Goal: Task Accomplishment & Management: Complete application form

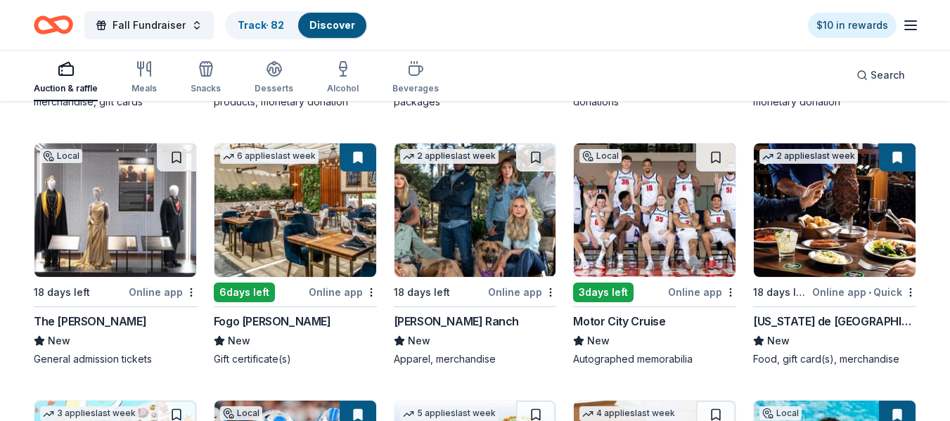
scroll to position [1749, 0]
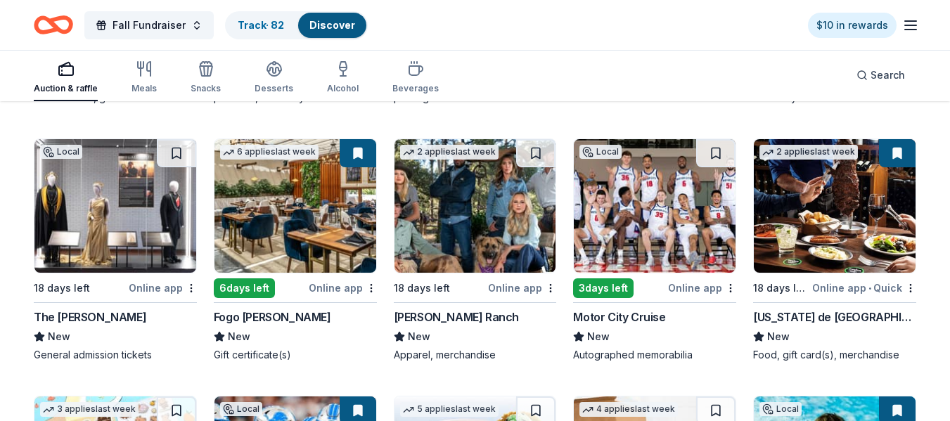
click at [828, 186] on img at bounding box center [835, 206] width 162 height 134
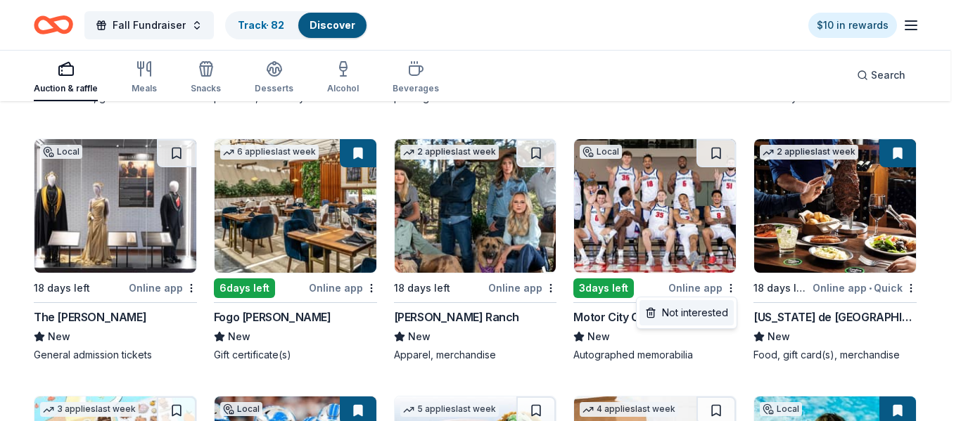
click at [711, 314] on div "Not interested" at bounding box center [686, 312] width 94 height 25
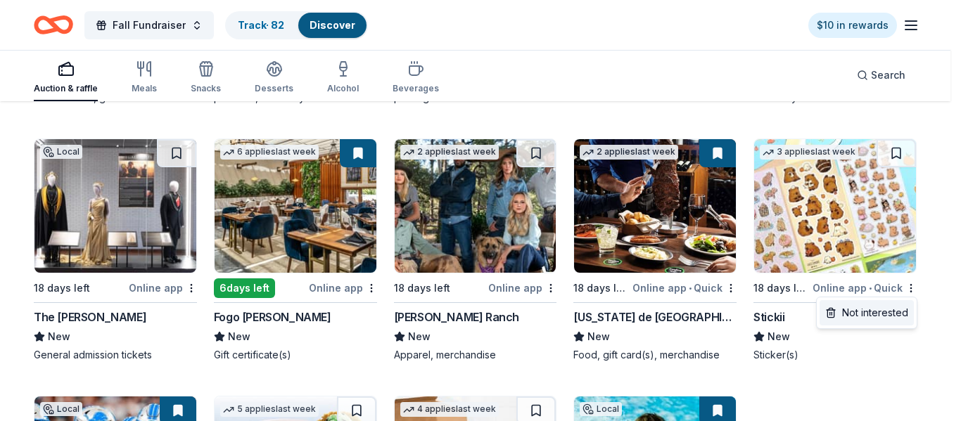
click at [894, 313] on div "Not interested" at bounding box center [866, 312] width 94 height 25
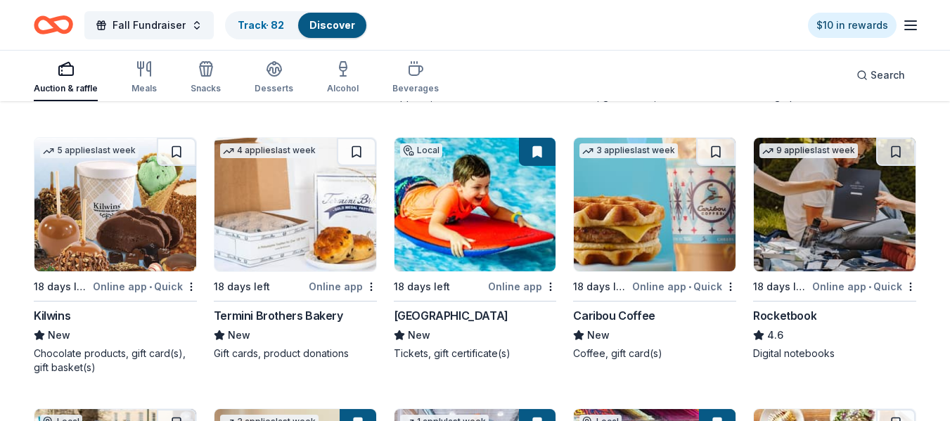
scroll to position [2013, 0]
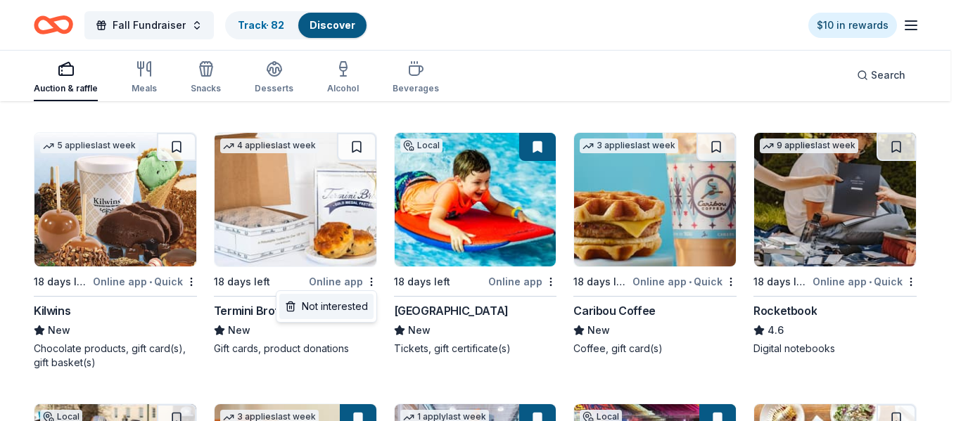
click at [356, 302] on div "Not interested" at bounding box center [326, 306] width 94 height 25
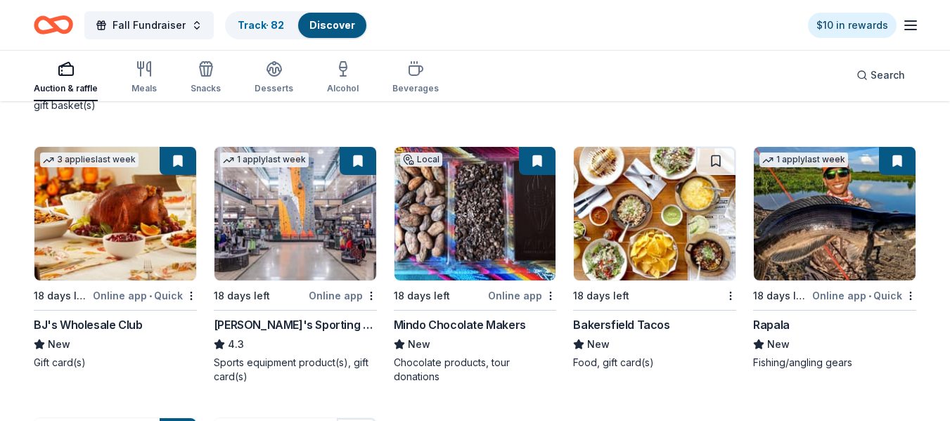
scroll to position [2276, 0]
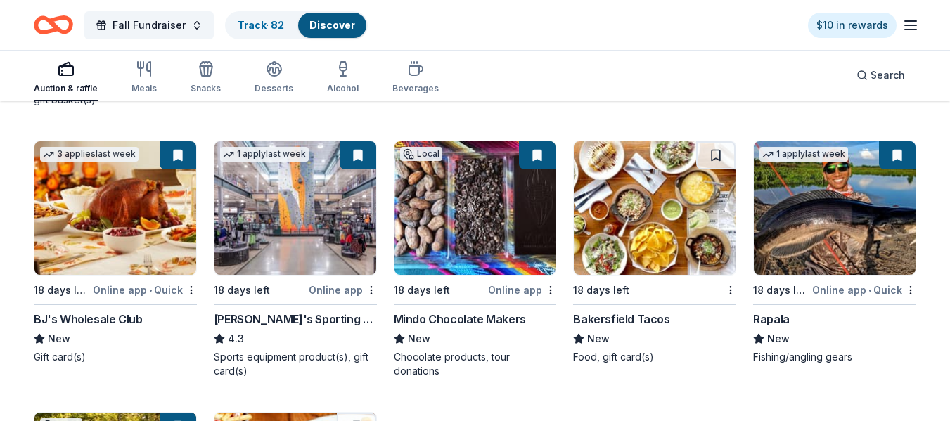
click at [125, 205] on img at bounding box center [115, 208] width 162 height 134
click at [785, 220] on img at bounding box center [835, 208] width 162 height 134
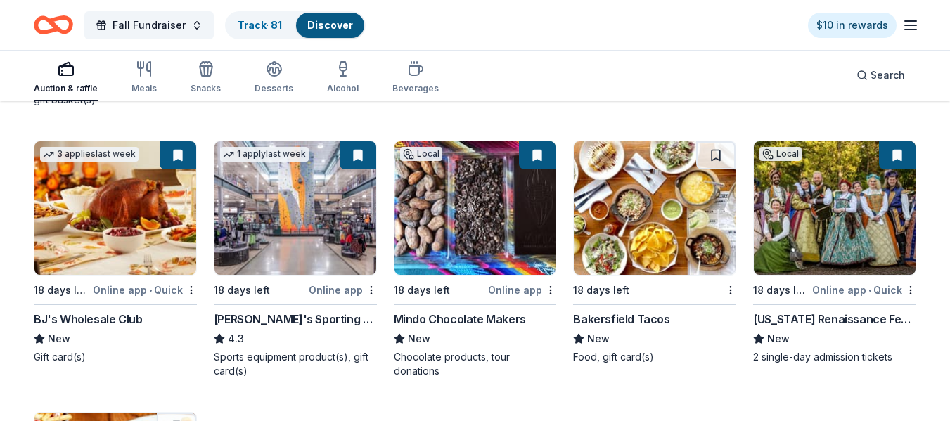
click at [677, 240] on img at bounding box center [655, 208] width 162 height 134
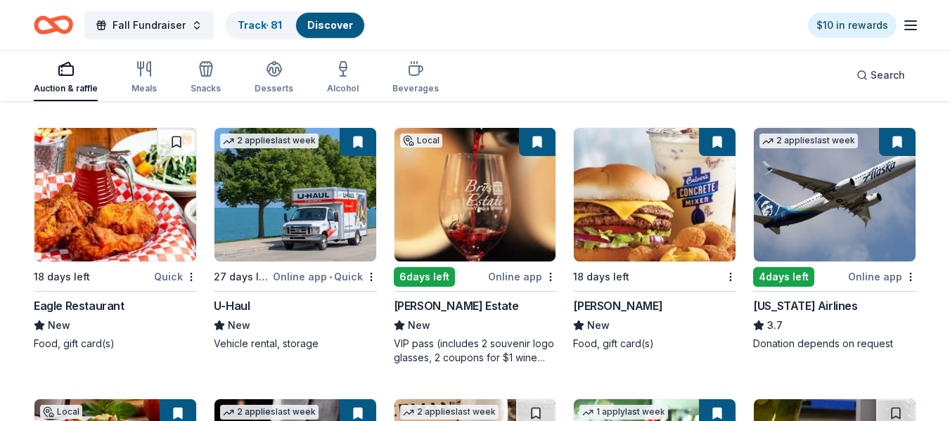
scroll to position [2929, 0]
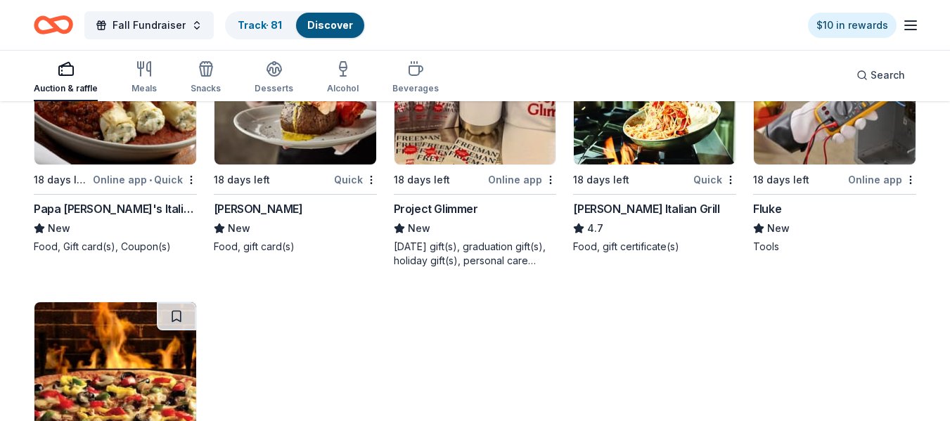
click at [124, 132] on img at bounding box center [115, 98] width 162 height 134
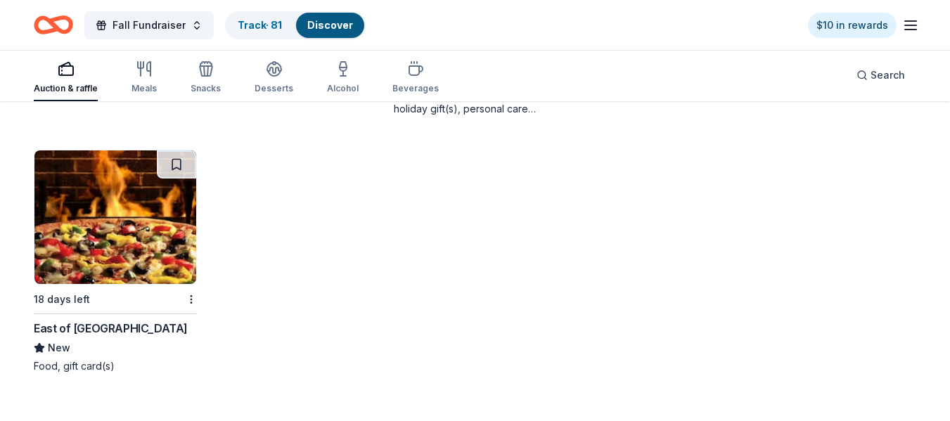
scroll to position [3073, 0]
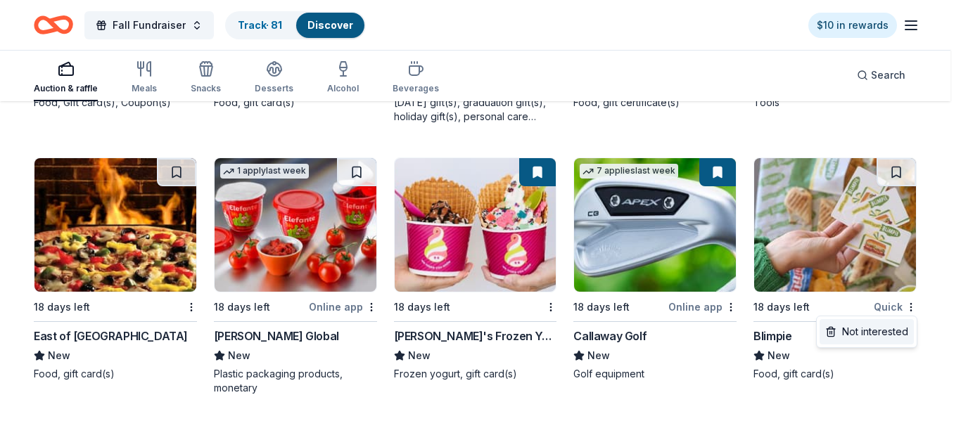
click at [895, 330] on div "Not interested" at bounding box center [866, 331] width 94 height 25
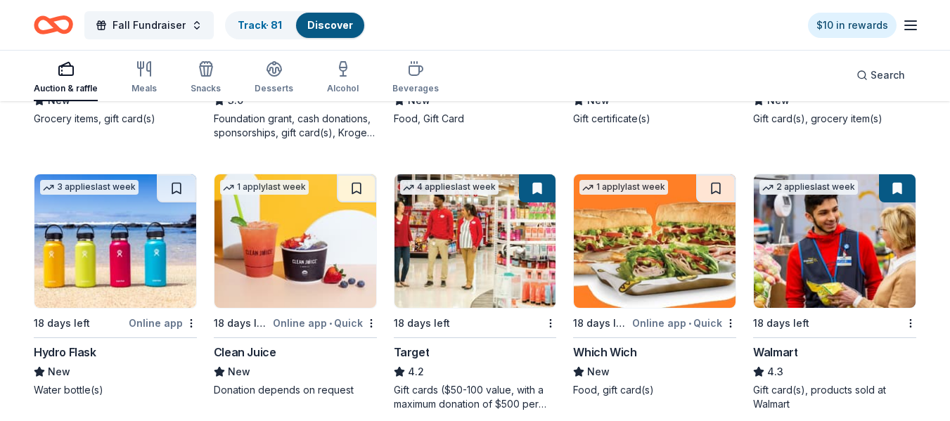
scroll to position [3607, 0]
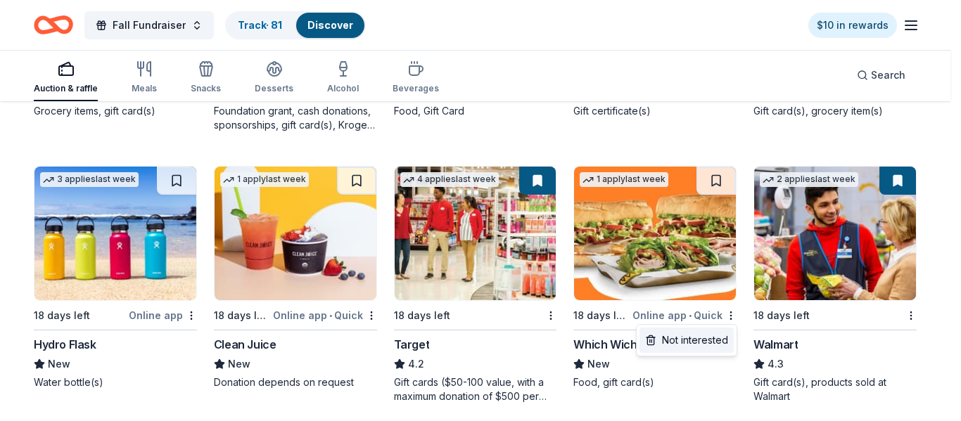
click at [709, 338] on div "Not interested" at bounding box center [686, 340] width 94 height 25
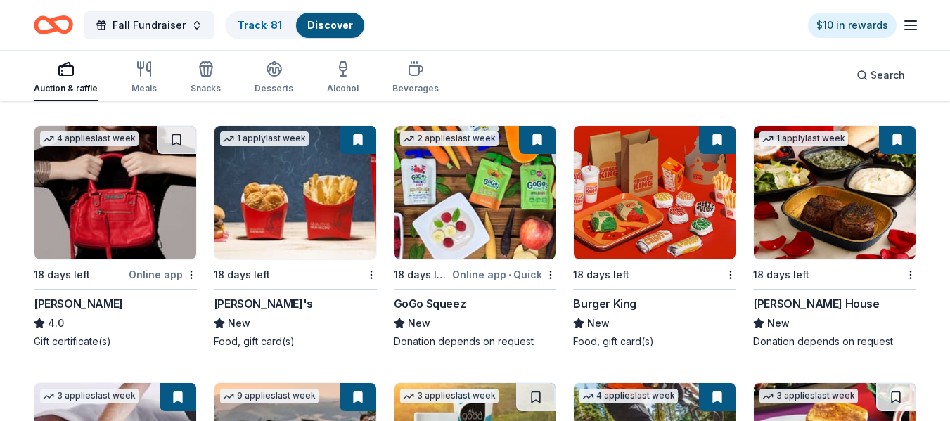
scroll to position [4458, 0]
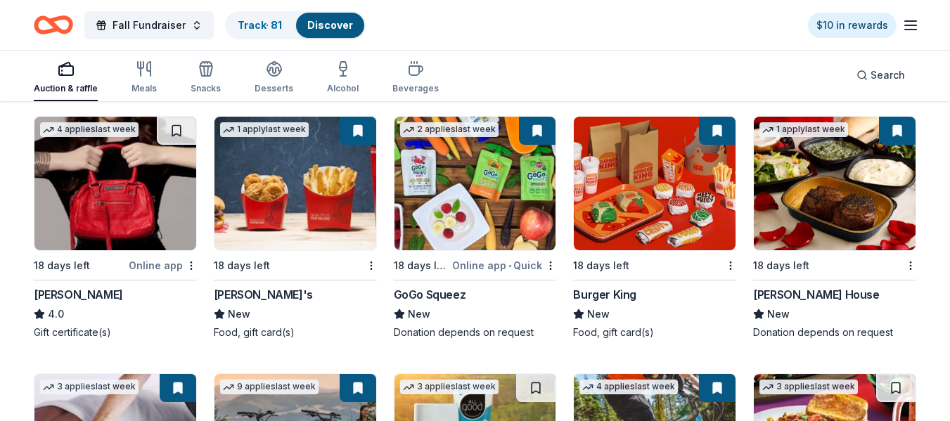
click at [844, 201] on img at bounding box center [835, 184] width 162 height 134
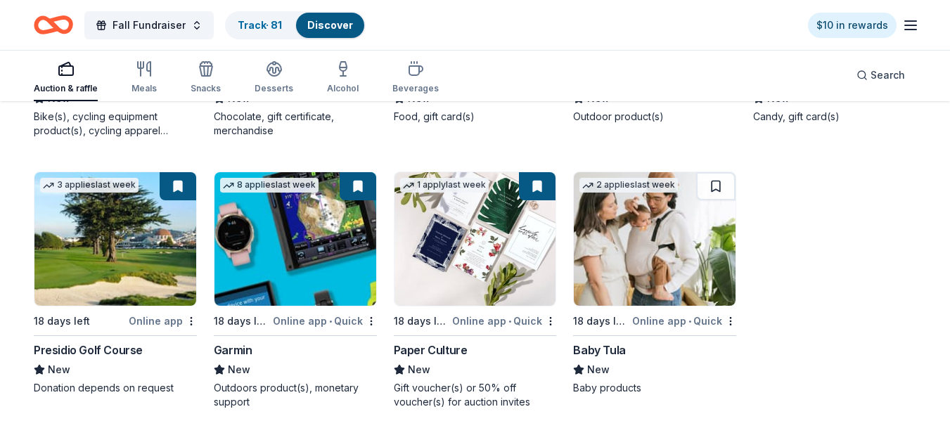
scroll to position [6015, 0]
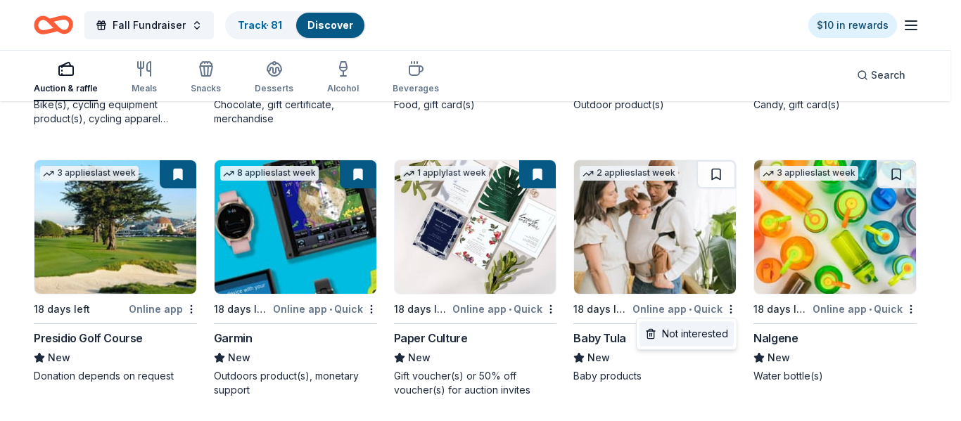
click at [712, 335] on div "Not interested" at bounding box center [686, 333] width 94 height 25
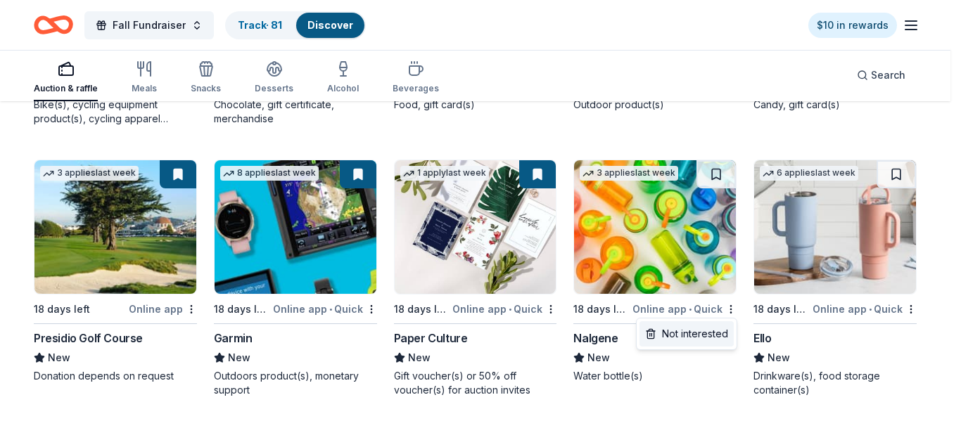
click at [717, 338] on div "Not interested" at bounding box center [686, 333] width 94 height 25
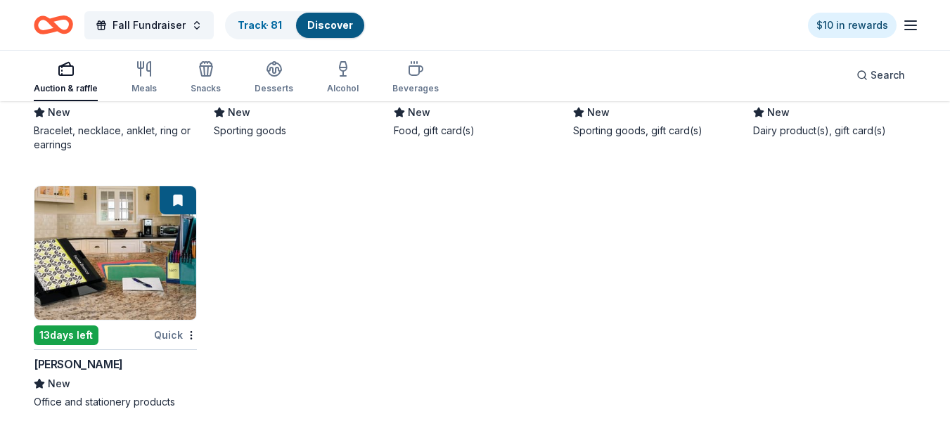
scroll to position [7062, 0]
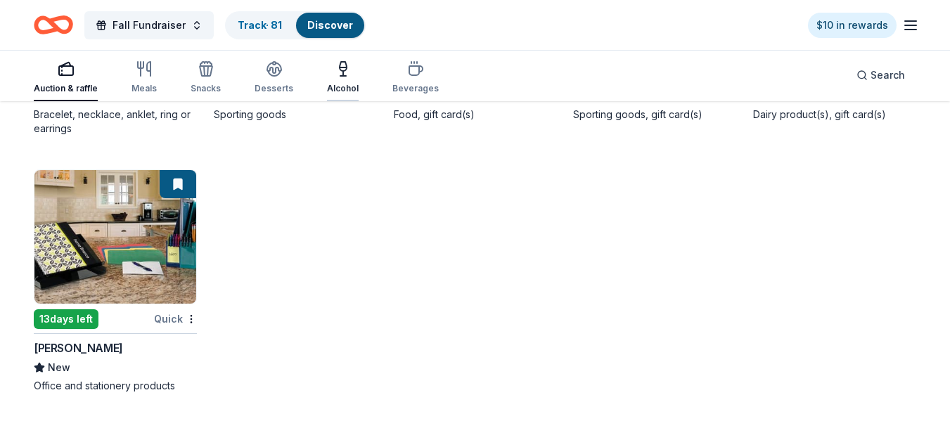
click at [335, 79] on div "Alcohol" at bounding box center [343, 77] width 32 height 34
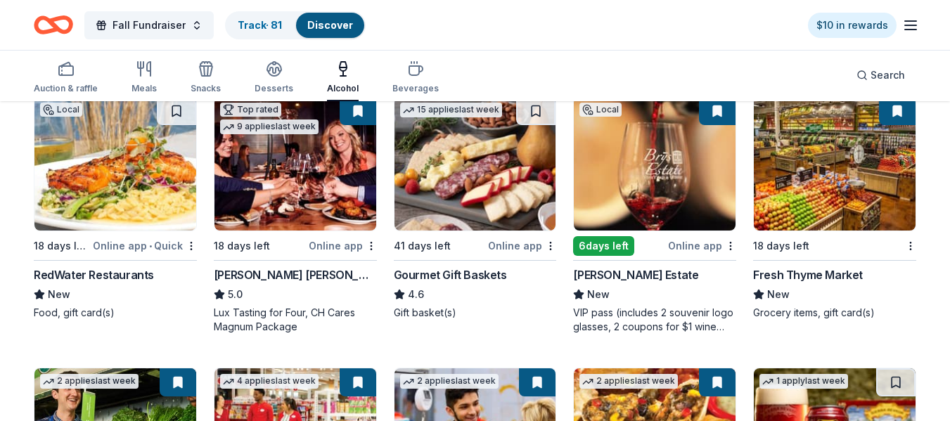
scroll to position [161, 0]
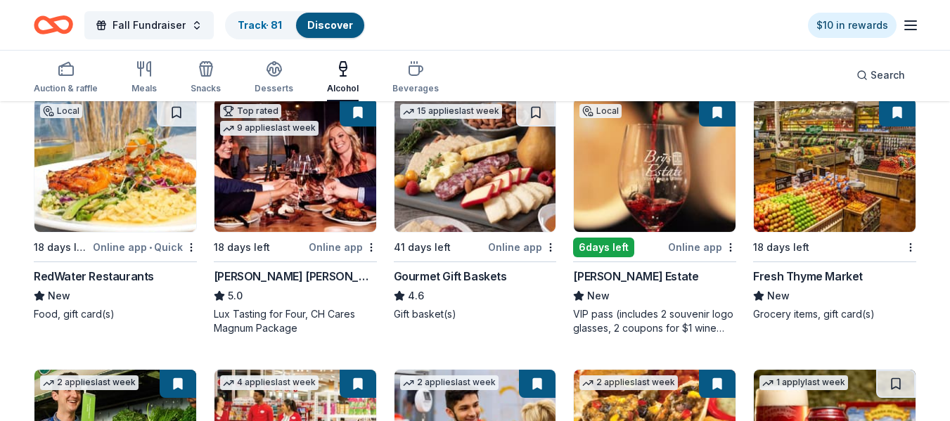
click at [679, 193] on img at bounding box center [655, 165] width 162 height 134
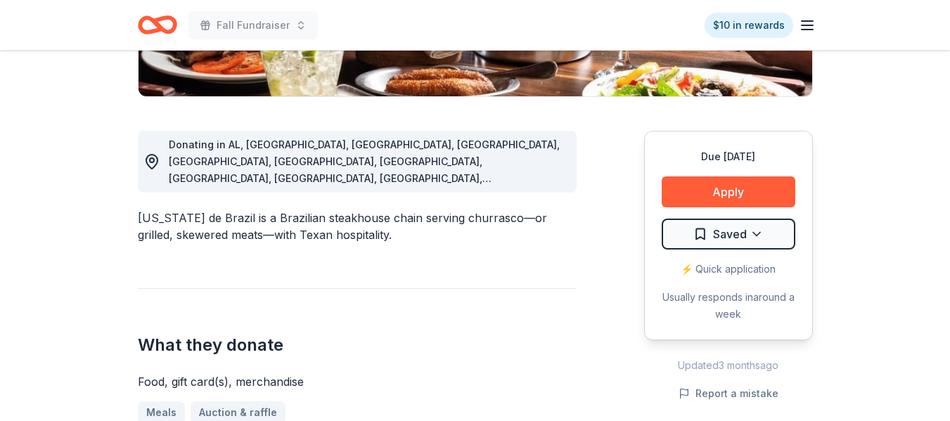
scroll to position [326, 0]
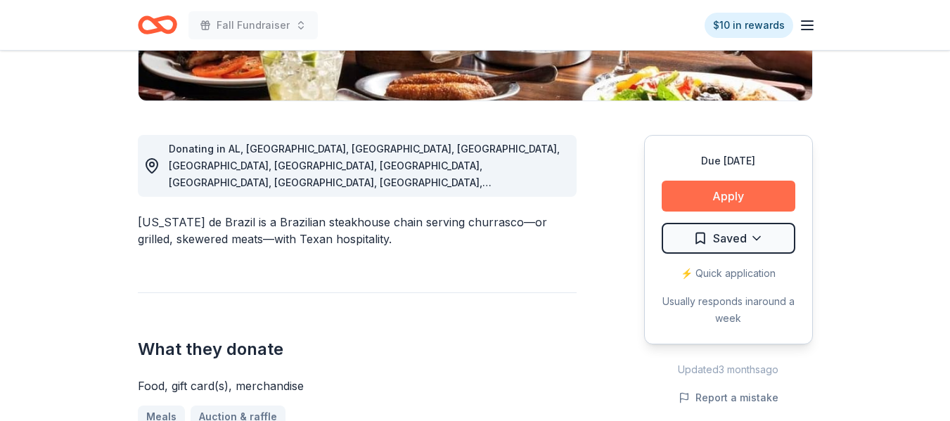
click at [753, 198] on button "Apply" at bounding box center [729, 196] width 134 height 31
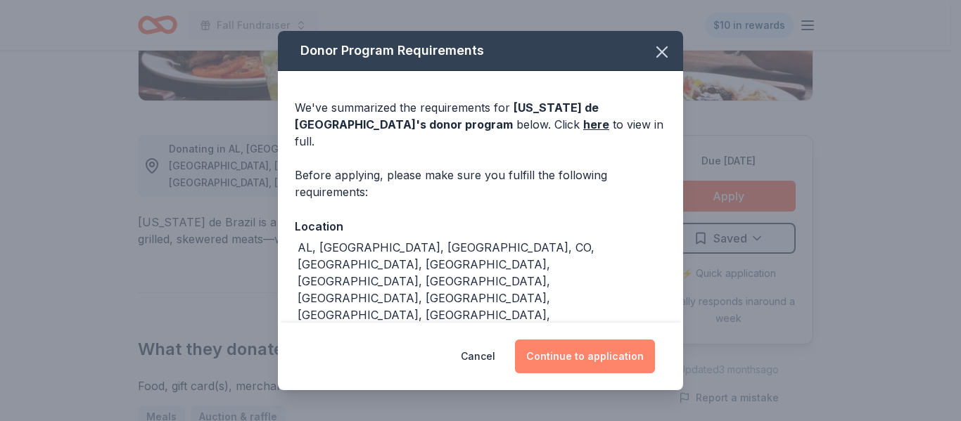
click at [594, 359] on button "Continue to application" at bounding box center [585, 357] width 140 height 34
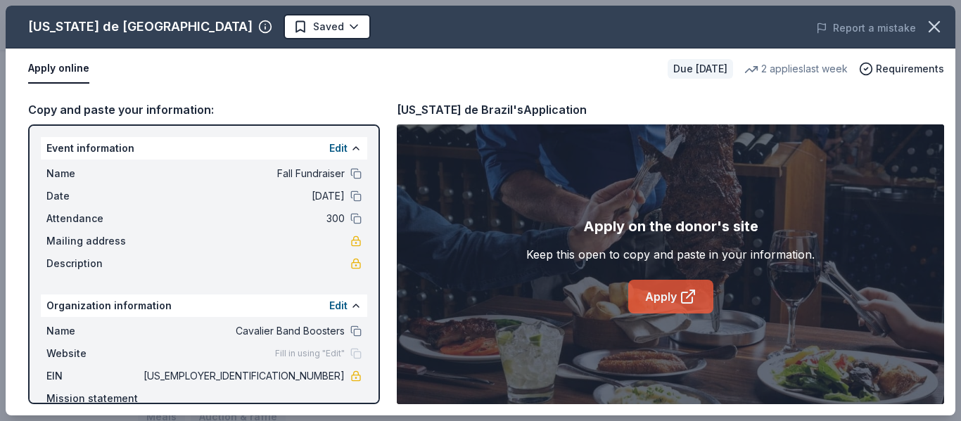
click at [679, 291] on icon at bounding box center [687, 296] width 17 height 17
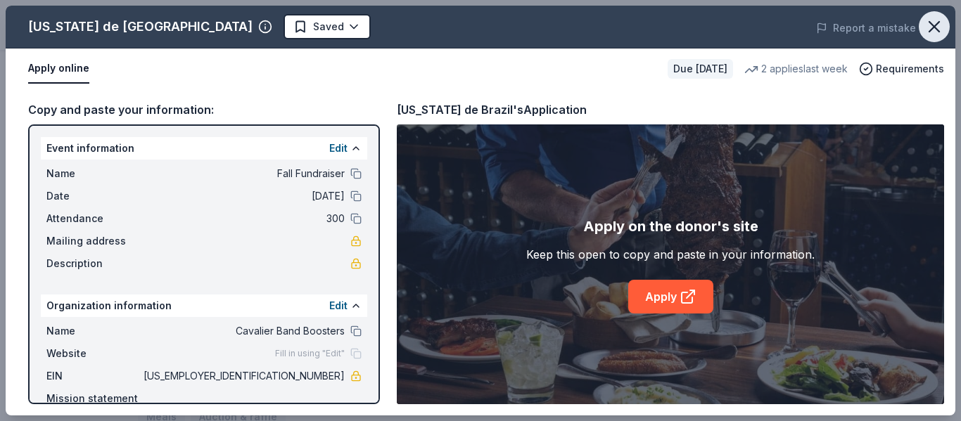
click at [937, 24] on icon "button" at bounding box center [934, 27] width 10 height 10
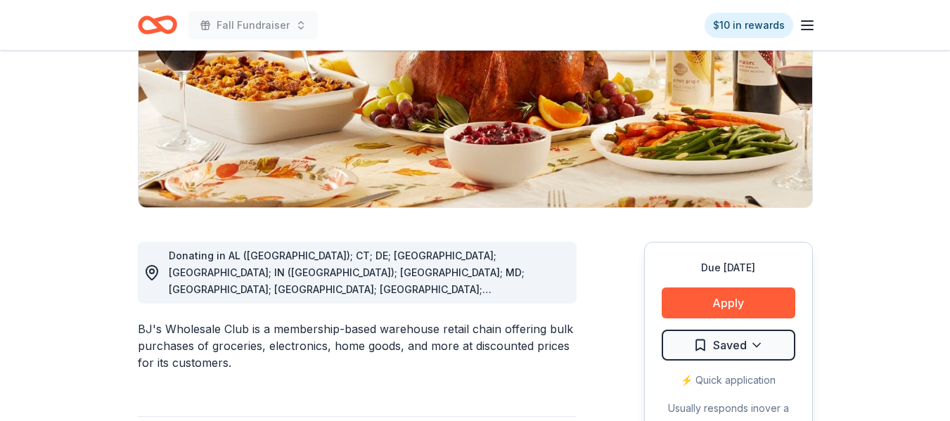
scroll to position [202, 0]
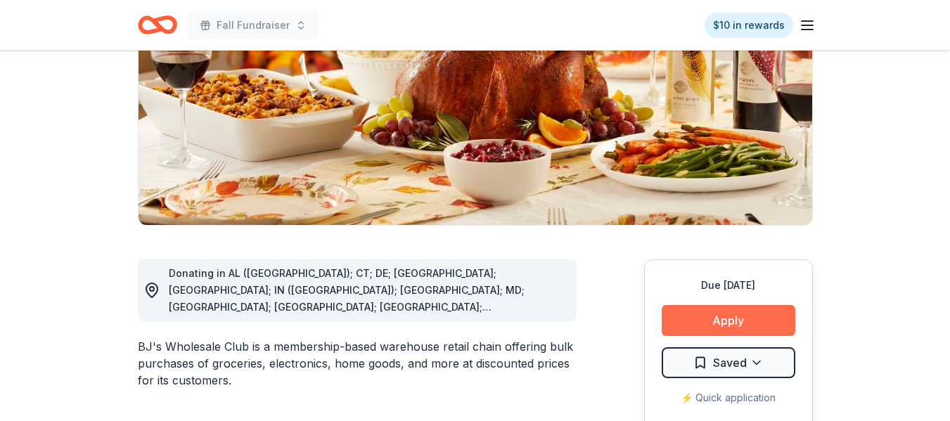
click at [734, 317] on button "Apply" at bounding box center [729, 320] width 134 height 31
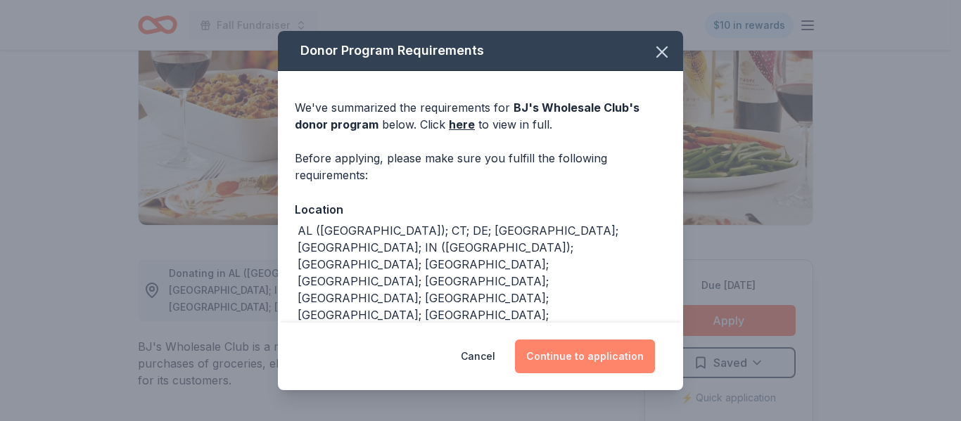
click at [608, 353] on button "Continue to application" at bounding box center [585, 357] width 140 height 34
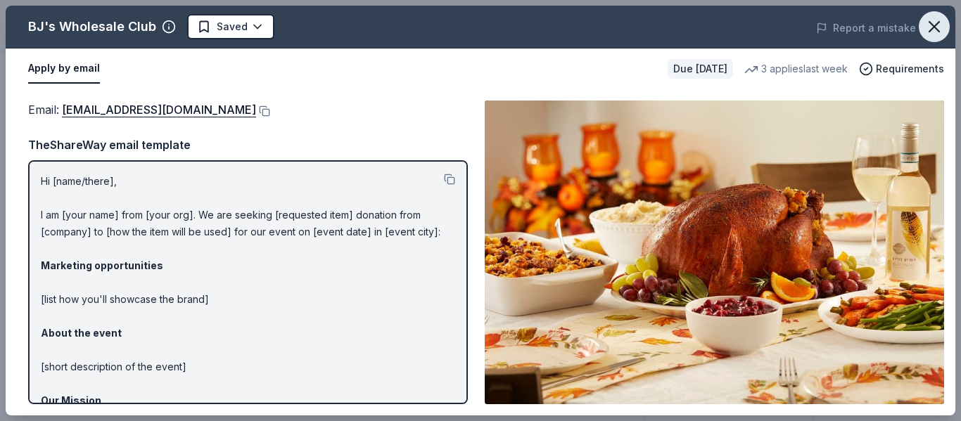
click at [929, 28] on icon "button" at bounding box center [934, 27] width 20 height 20
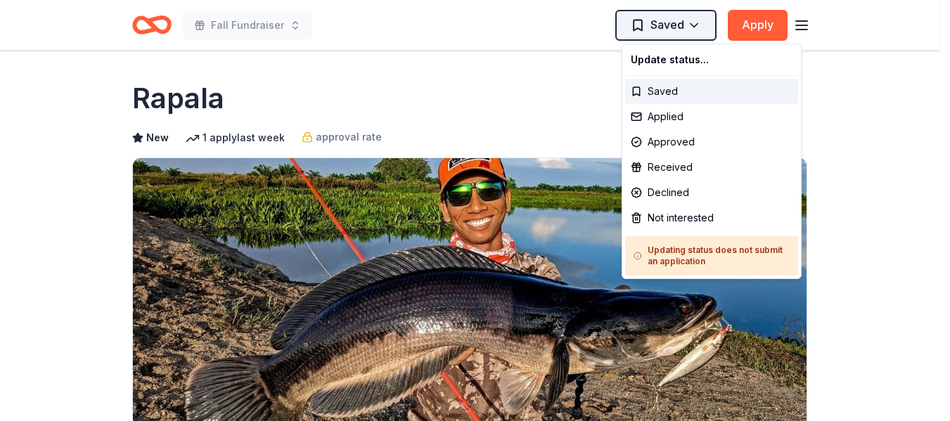
click at [698, 23] on html "Fall Fundraiser Saved Apply Due [DATE] Share Rapala New 1 apply last week appro…" at bounding box center [475, 210] width 950 height 421
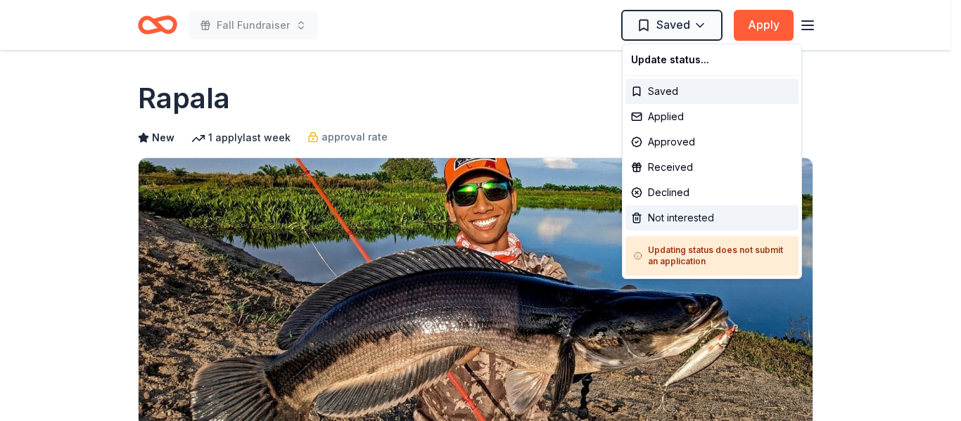
click at [688, 212] on div "Not interested" at bounding box center [711, 217] width 173 height 25
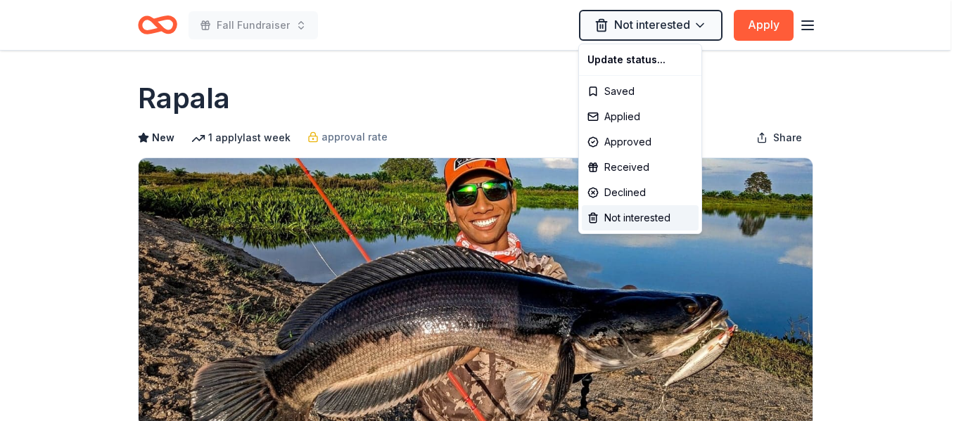
click at [736, 111] on html "Fall Fundraiser Not interested Apply Due in 18 days Share Rapala New 1 apply la…" at bounding box center [480, 210] width 961 height 421
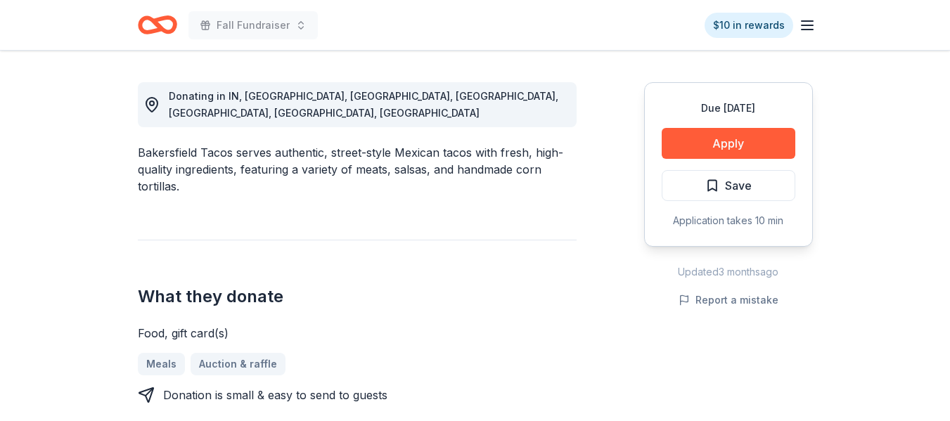
scroll to position [404, 0]
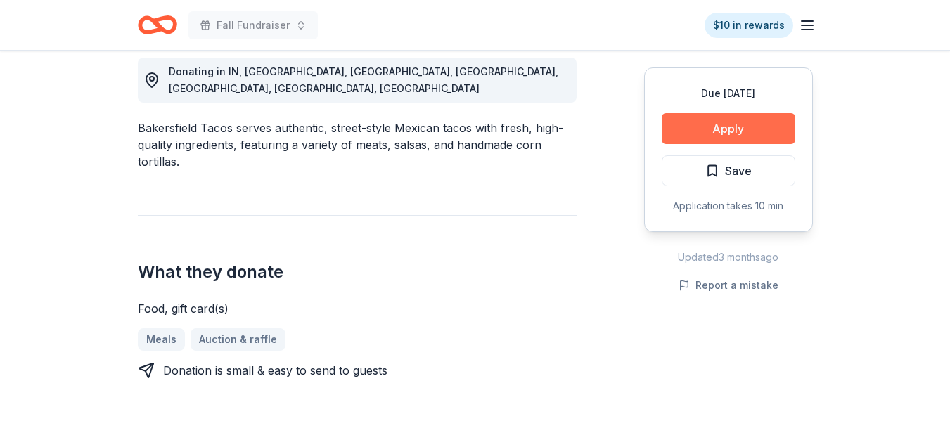
click at [753, 124] on button "Apply" at bounding box center [729, 128] width 134 height 31
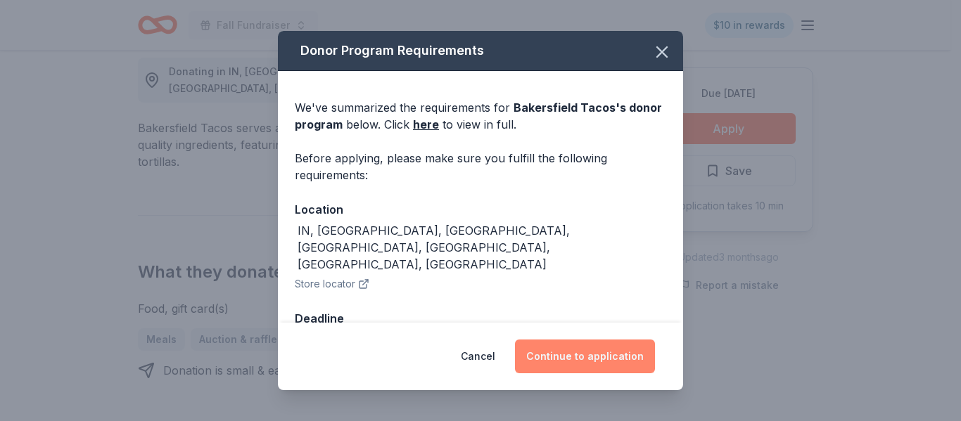
click at [605, 356] on button "Continue to application" at bounding box center [585, 357] width 140 height 34
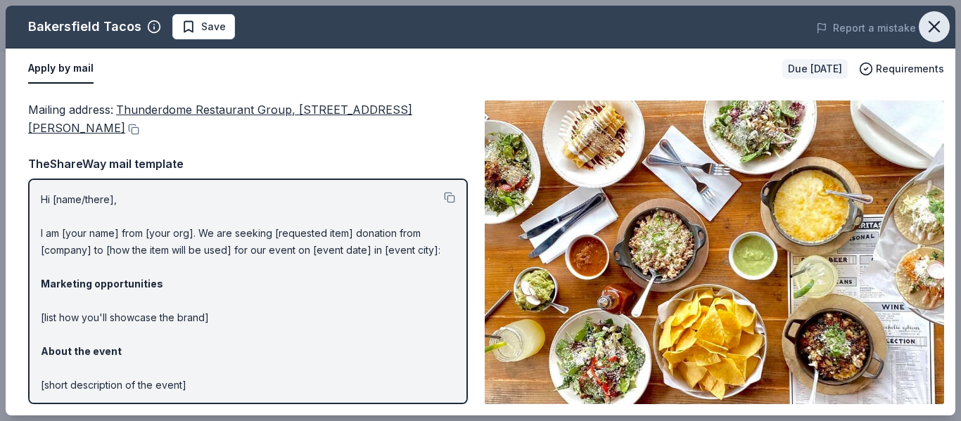
click at [932, 28] on icon "button" at bounding box center [934, 27] width 10 height 10
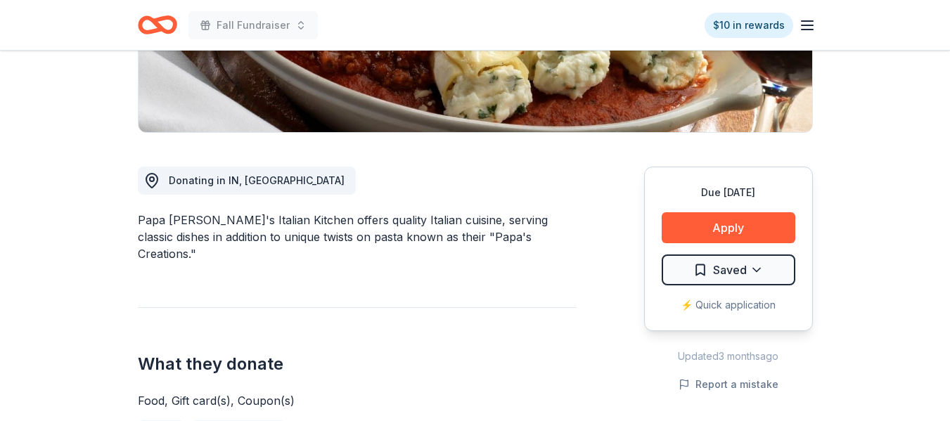
scroll to position [288, 0]
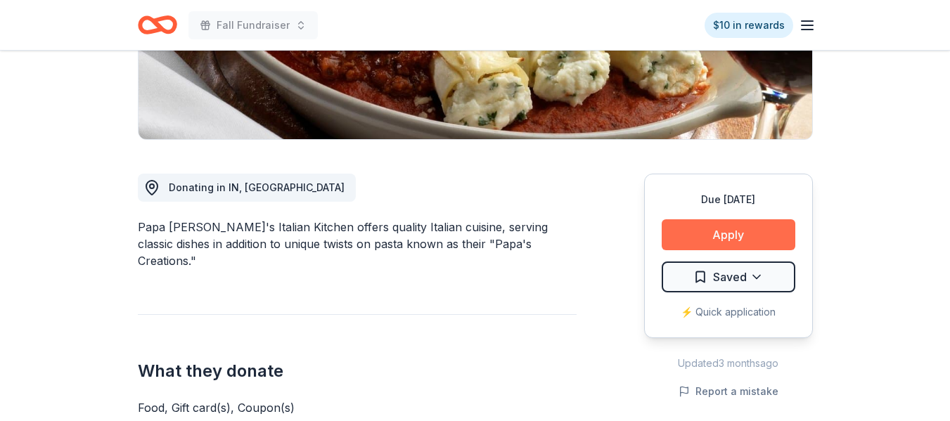
click at [755, 245] on button "Apply" at bounding box center [729, 234] width 134 height 31
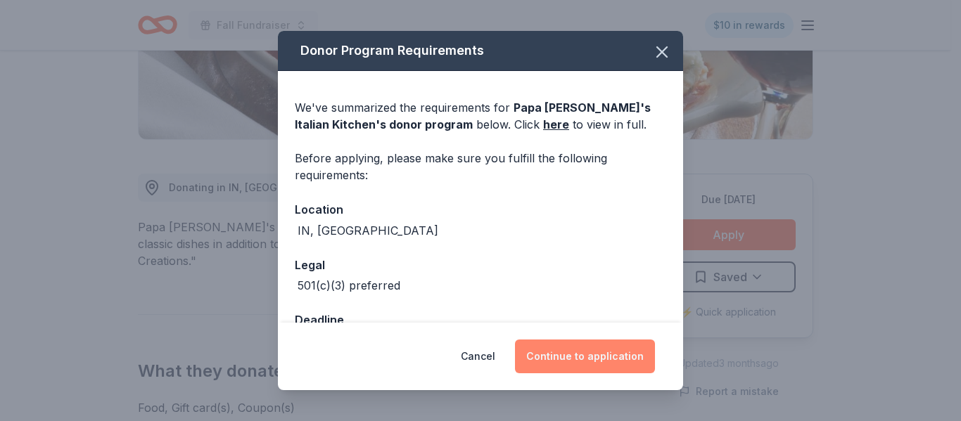
click at [585, 356] on button "Continue to application" at bounding box center [585, 357] width 140 height 34
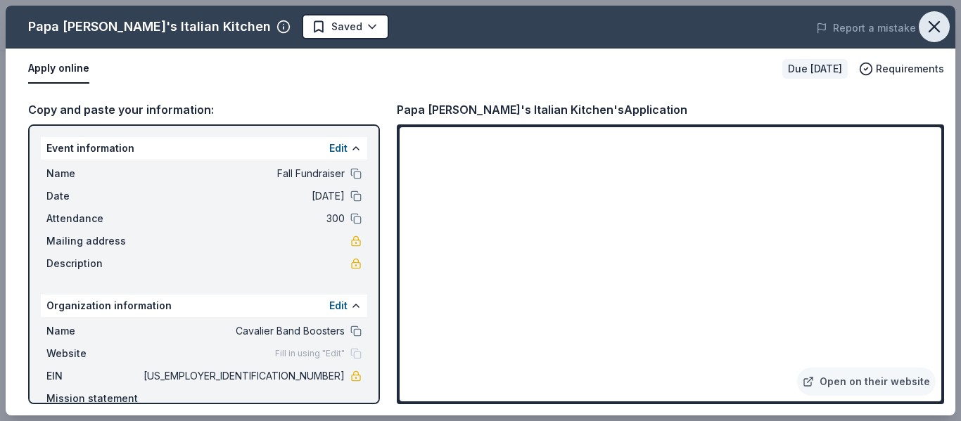
click at [936, 25] on icon "button" at bounding box center [934, 27] width 10 height 10
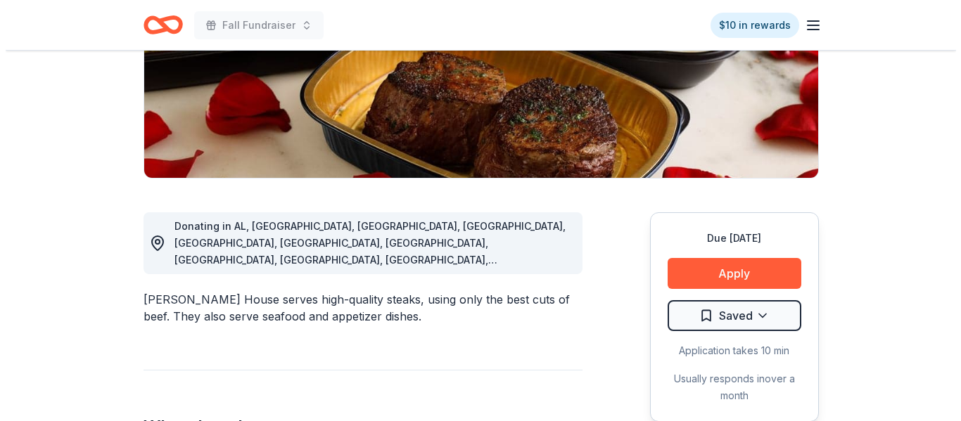
scroll to position [259, 0]
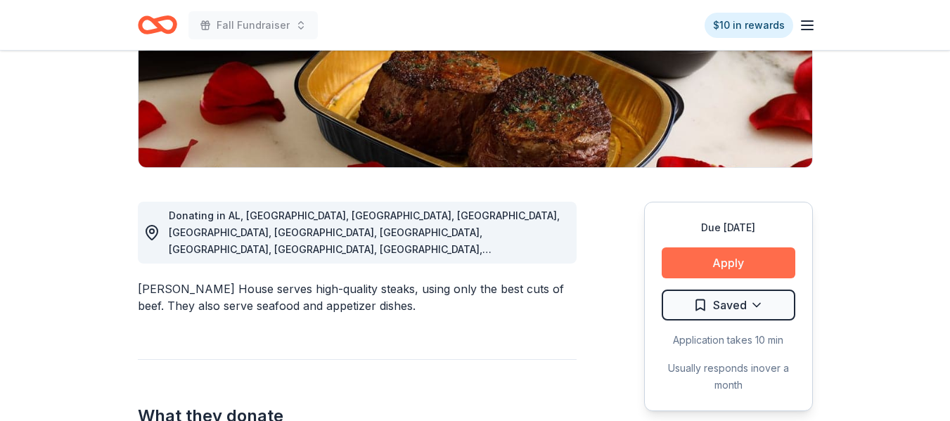
click at [726, 268] on button "Apply" at bounding box center [729, 263] width 134 height 31
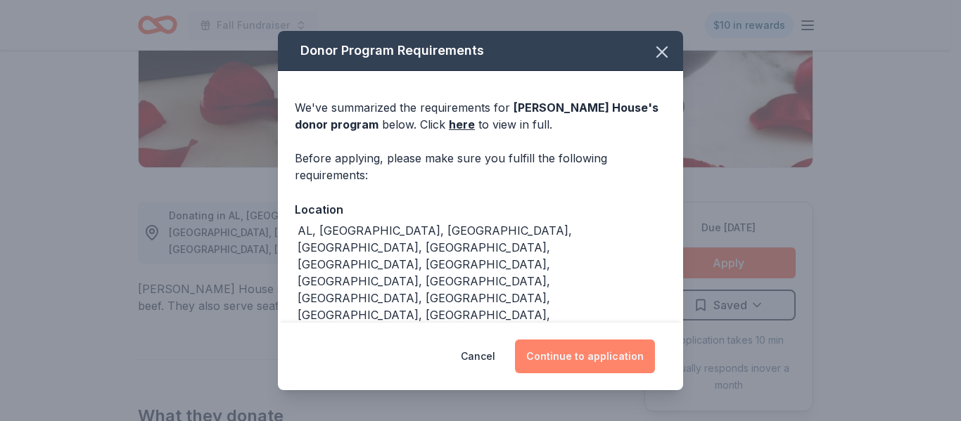
click at [610, 352] on button "Continue to application" at bounding box center [585, 357] width 140 height 34
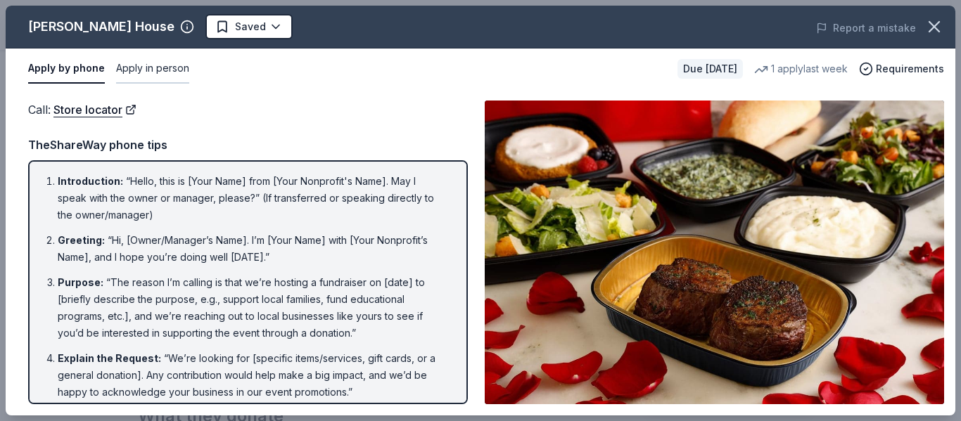
click at [151, 72] on button "Apply in person" at bounding box center [152, 69] width 73 height 30
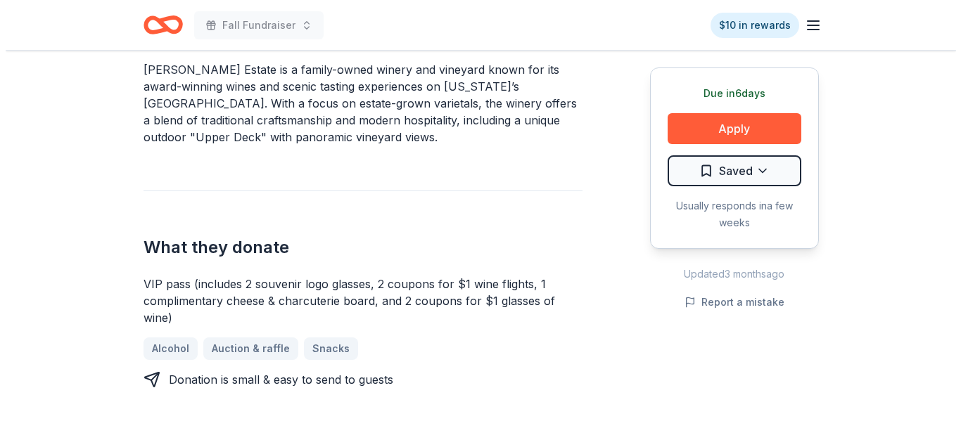
scroll to position [449, 0]
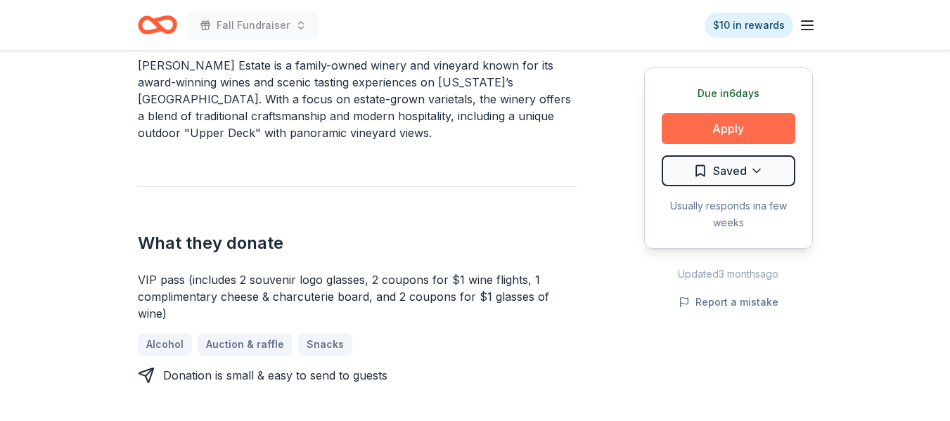
click at [734, 127] on button "Apply" at bounding box center [729, 128] width 134 height 31
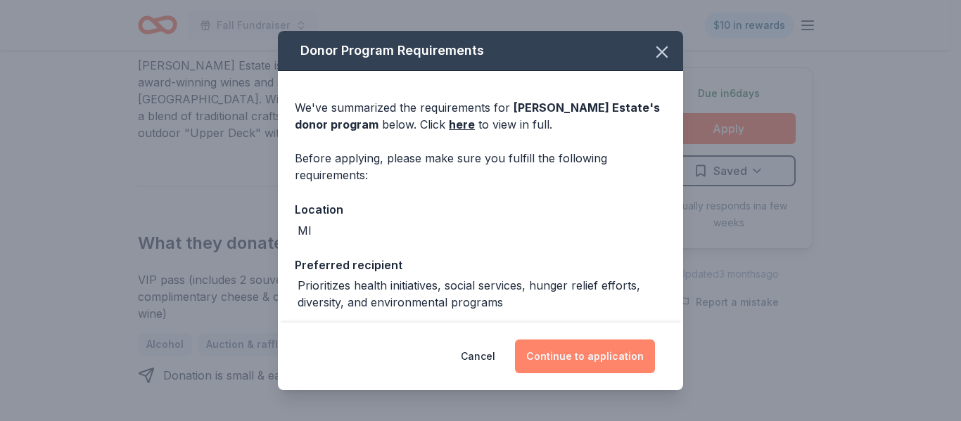
click at [594, 348] on button "Continue to application" at bounding box center [585, 357] width 140 height 34
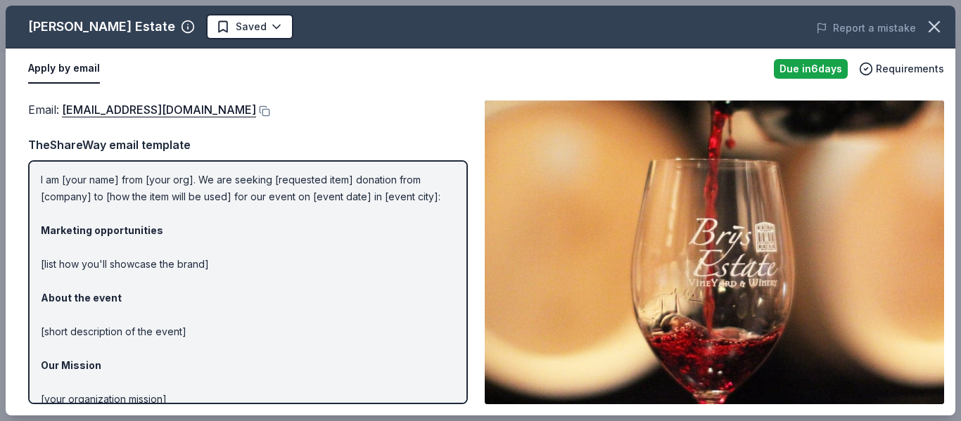
scroll to position [0, 0]
